Goal: Communication & Community: Ask a question

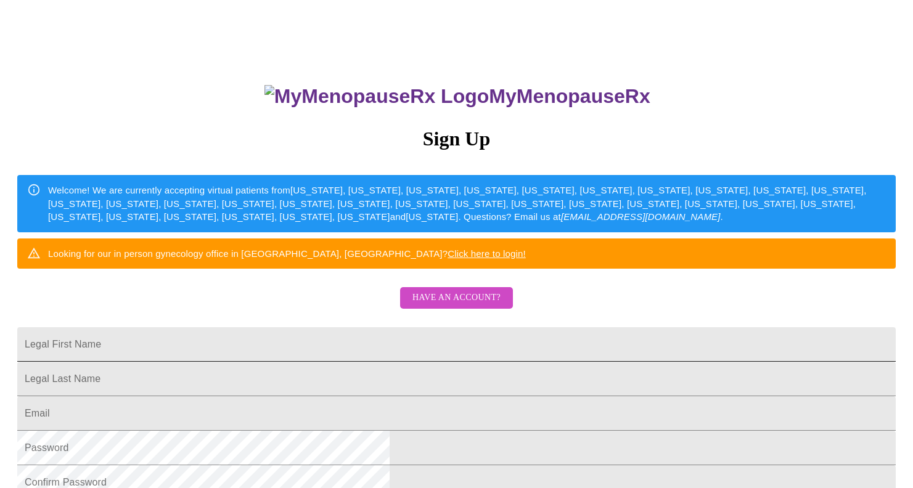
scroll to position [56, 0]
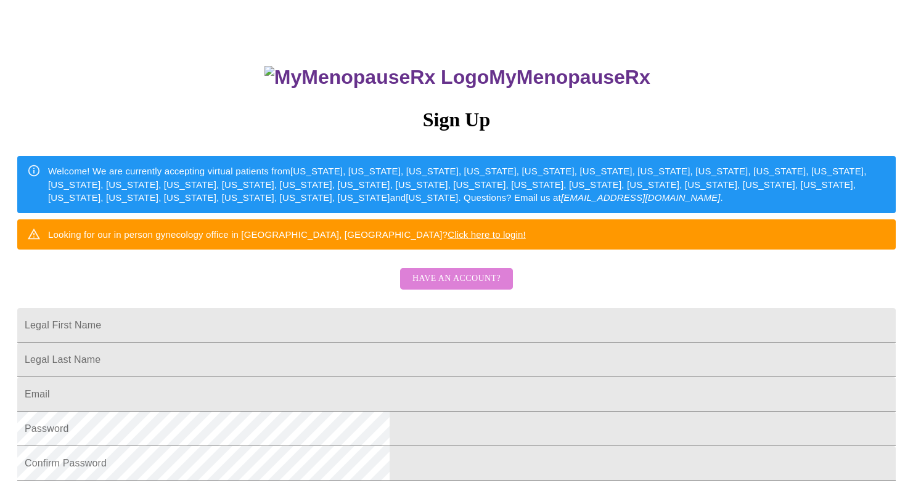
click at [471, 287] on span "Have an account?" at bounding box center [457, 278] width 88 height 15
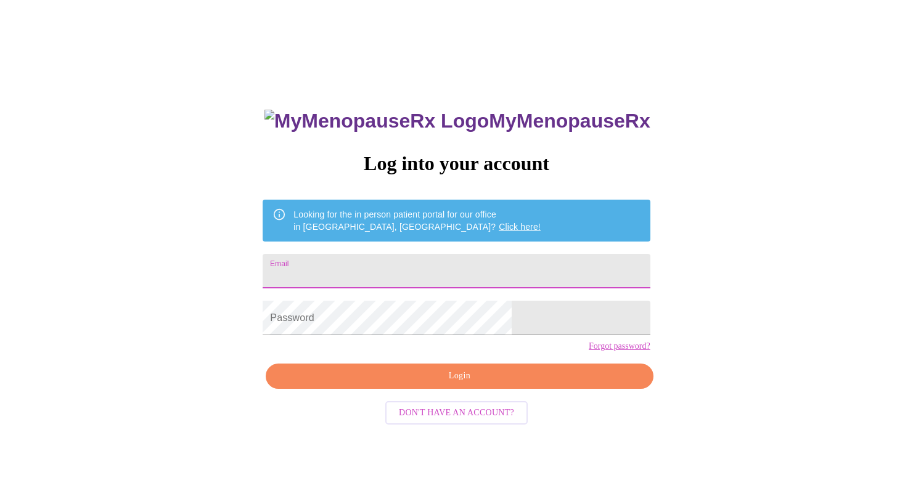
click at [375, 265] on input "Email" at bounding box center [456, 271] width 387 height 35
type input "[EMAIL_ADDRESS][DOMAIN_NAME]"
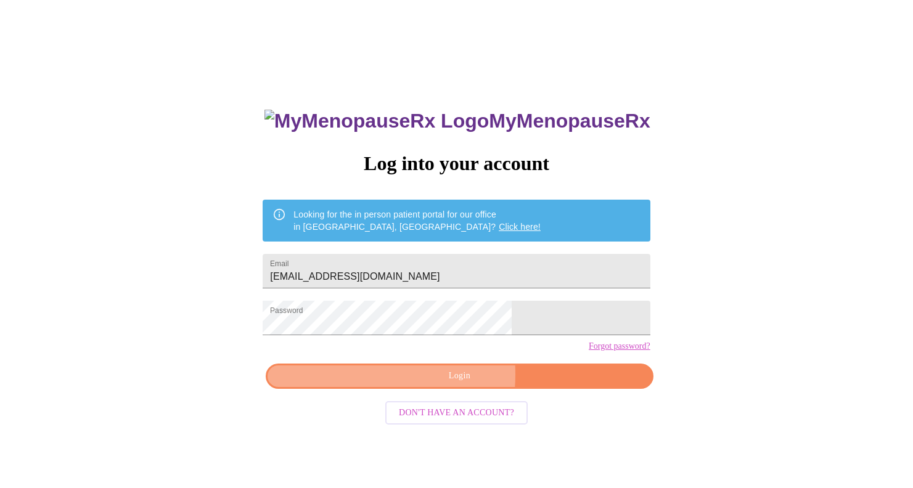
click at [393, 384] on span "Login" at bounding box center [459, 376] width 359 height 15
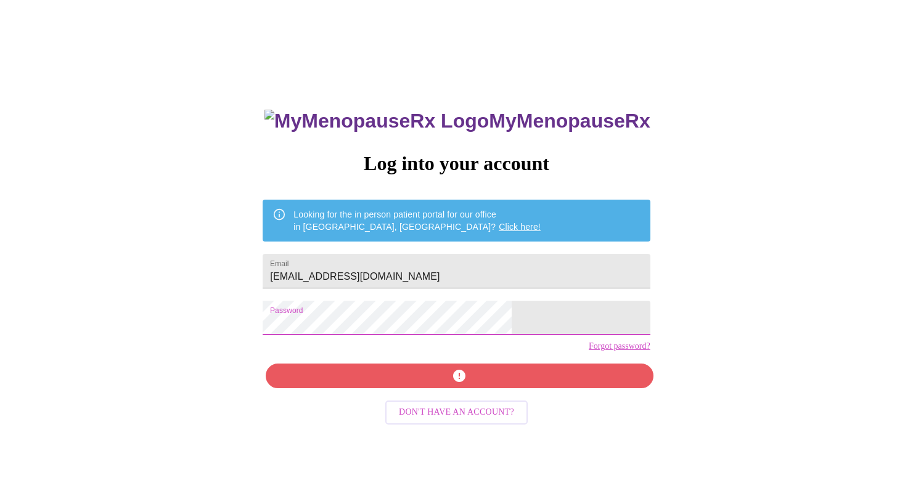
click at [327, 324] on div "MyMenopauseRx Log into your account Looking for the in person patient portal fo…" at bounding box center [456, 334] width 412 height 488
click at [318, 333] on div "MyMenopauseRx Log into your account Looking for the in person patient portal fo…" at bounding box center [457, 286] width 904 height 586
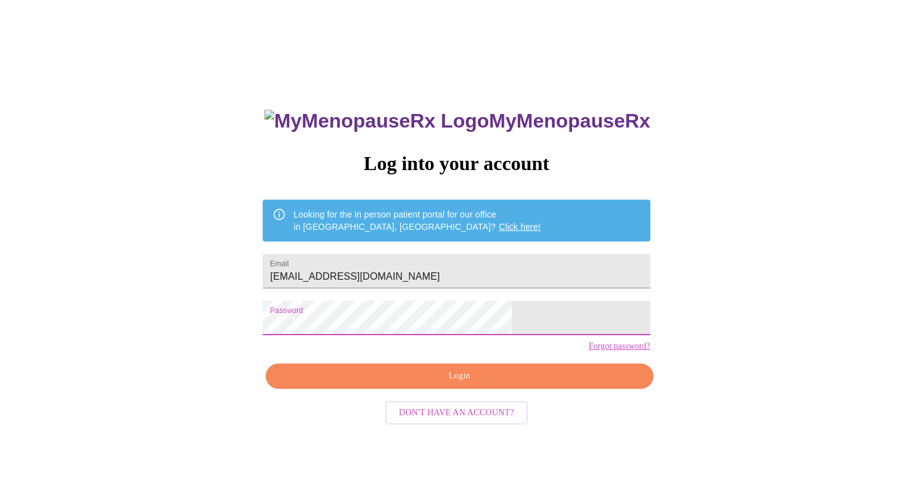
click at [361, 384] on span "Login" at bounding box center [459, 376] width 359 height 15
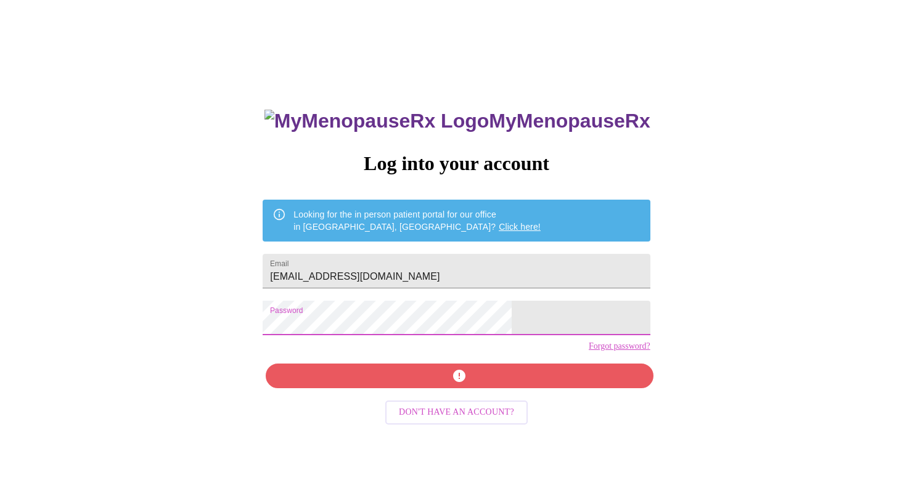
click at [318, 326] on div "MyMenopauseRx Log into your account Looking for the in person patient portal fo…" at bounding box center [457, 286] width 904 height 586
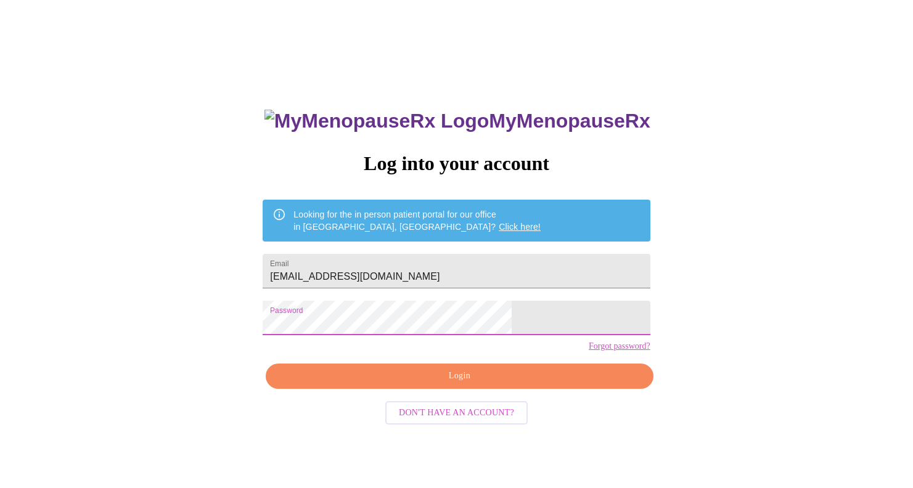
click at [388, 384] on span "Login" at bounding box center [459, 376] width 359 height 15
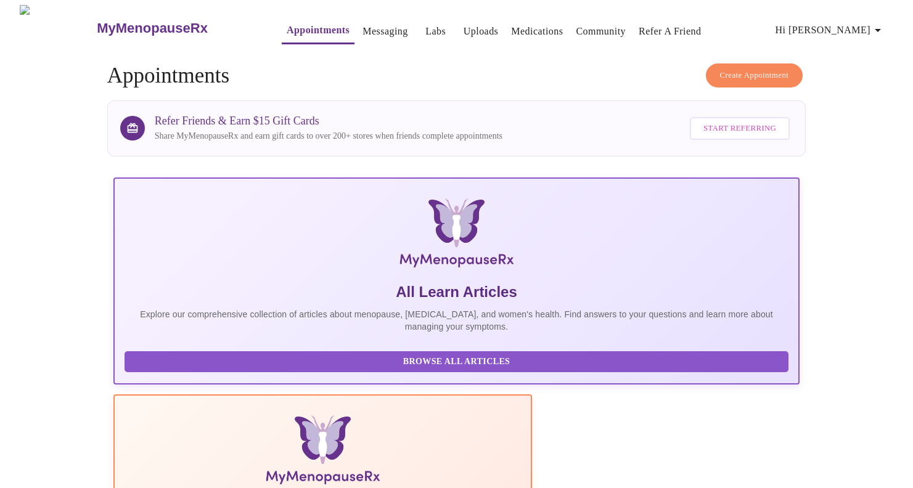
click at [364, 27] on link "Messaging" at bounding box center [385, 31] width 45 height 17
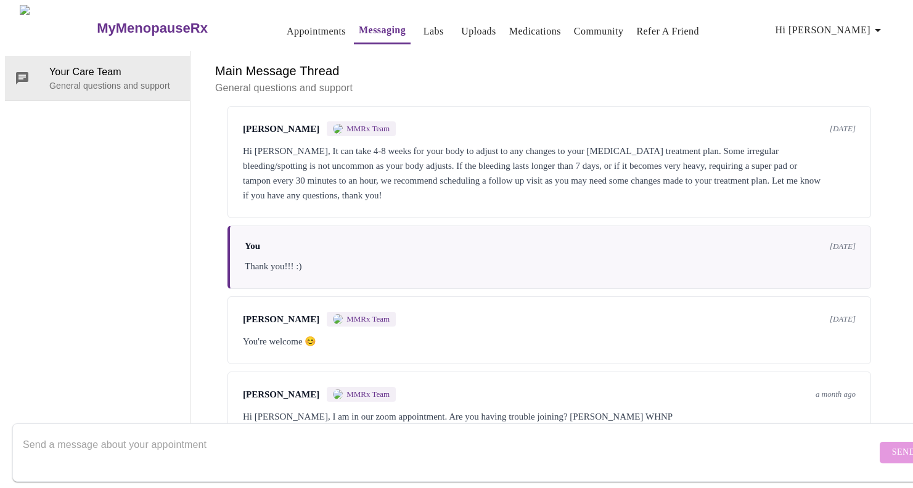
scroll to position [760, 0]
click at [598, 451] on textarea "Send a message about your appointment" at bounding box center [450, 452] width 854 height 39
type textarea "Hello, I have been spotting for a week now. What is the procedure I need to hav…"
click at [881, 446] on button "Send" at bounding box center [904, 453] width 48 height 22
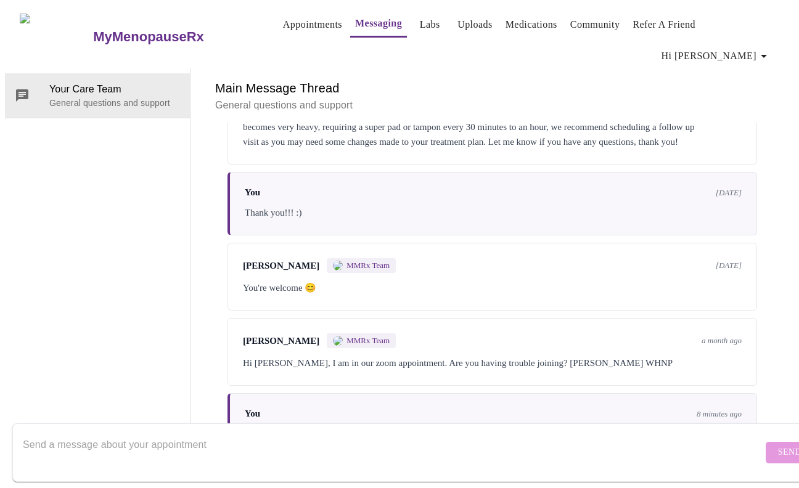
scroll to position [894, 0]
